Goal: Information Seeking & Learning: Learn about a topic

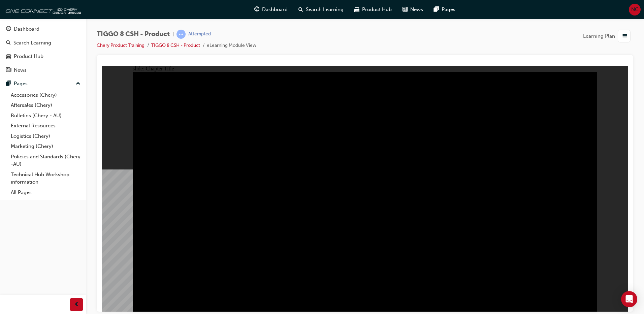
drag, startPoint x: 578, startPoint y: 298, endPoint x: 584, endPoint y: 301, distance: 7.4
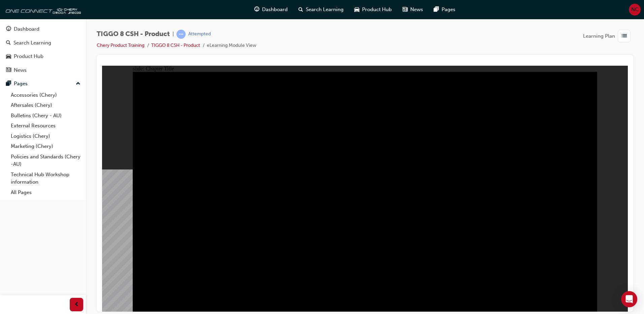
radio input "true"
